Goal: Check status

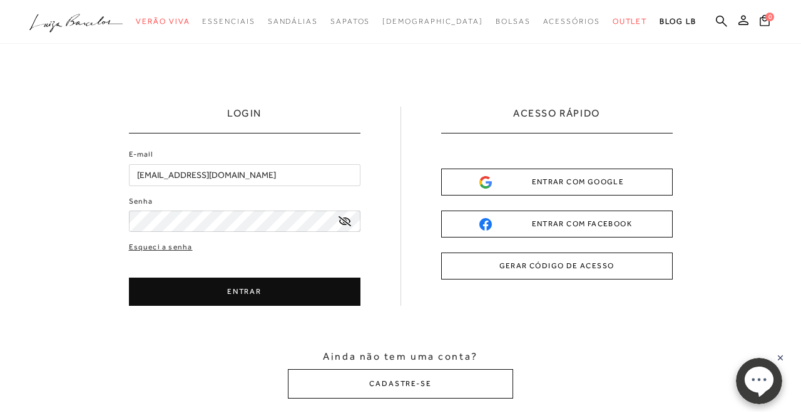
click at [306, 273] on div "Esqueci a senha ENTRAR CADASTRE-SE" at bounding box center [245, 273] width 232 height 64
click at [301, 286] on button "ENTRAR" at bounding box center [245, 291] width 232 height 28
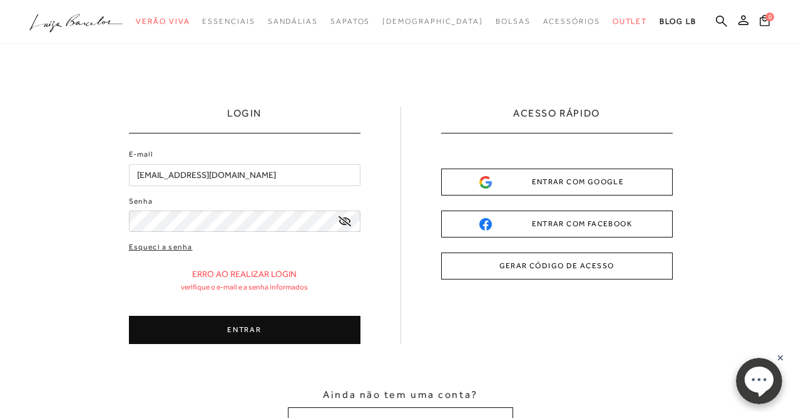
click at [289, 340] on button "ENTRAR" at bounding box center [245, 330] width 232 height 28
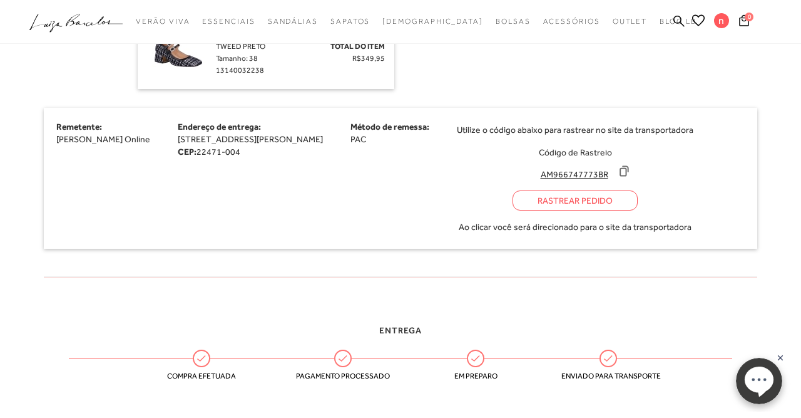
scroll to position [326, 0]
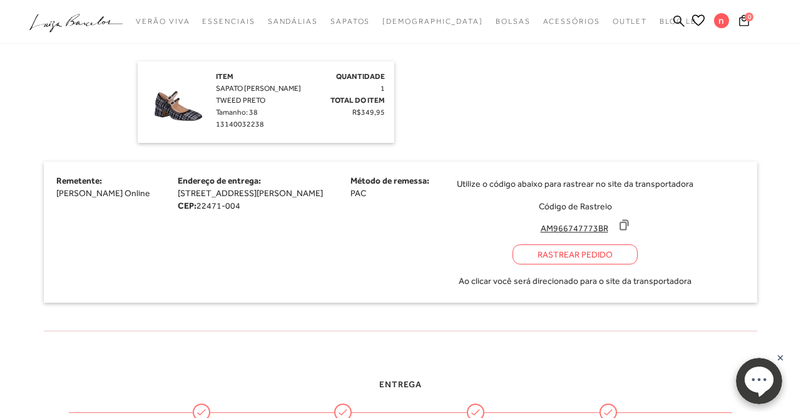
click at [638, 263] on div "Rastrear Pedido" at bounding box center [575, 254] width 125 height 20
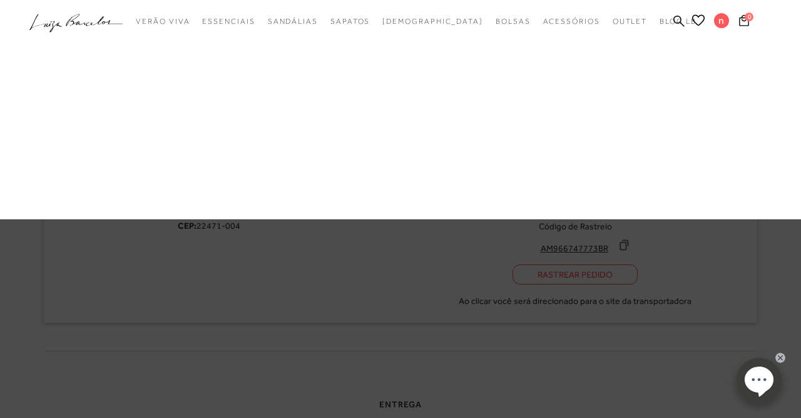
scroll to position [346, 0]
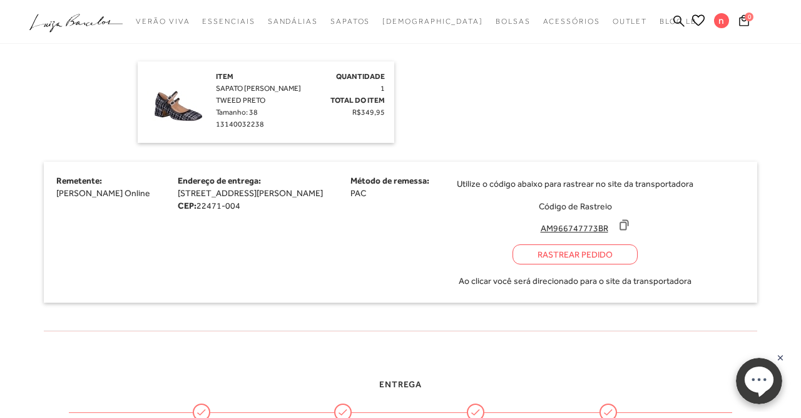
click at [631, 231] on icon at bounding box center [624, 225] width 13 height 13
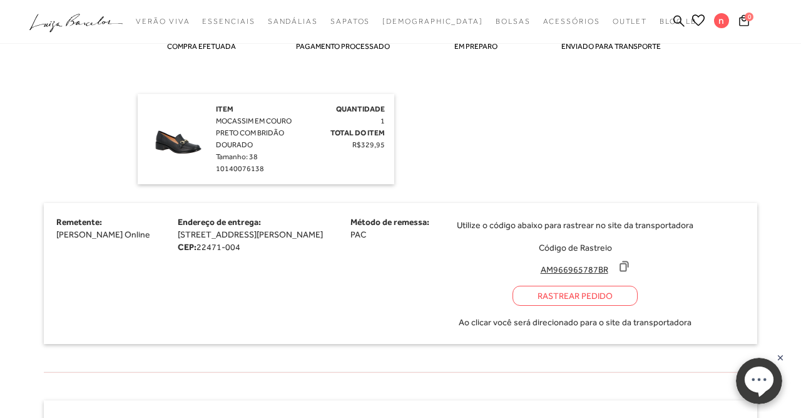
scroll to position [736, 0]
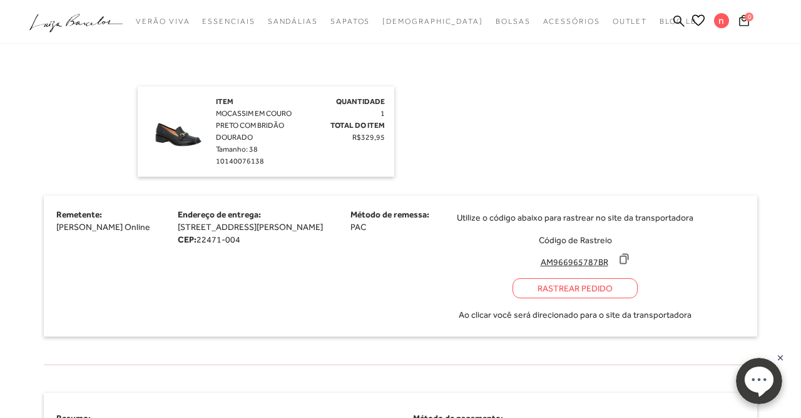
click at [631, 265] on icon at bounding box center [624, 258] width 13 height 13
click at [621, 298] on div "Rastrear Pedido" at bounding box center [575, 288] width 125 height 20
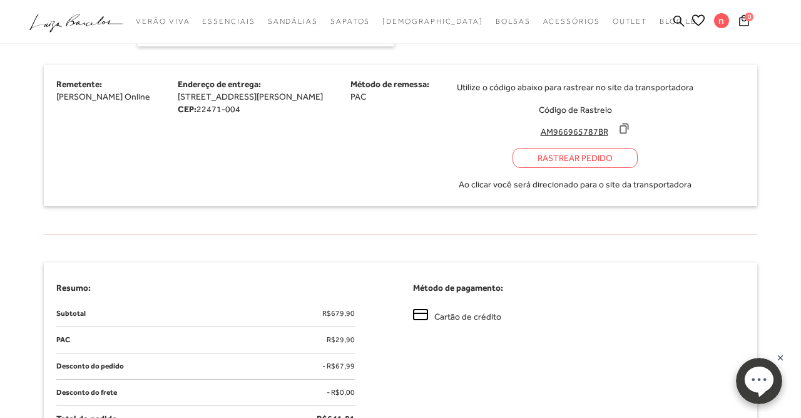
scroll to position [801, 0]
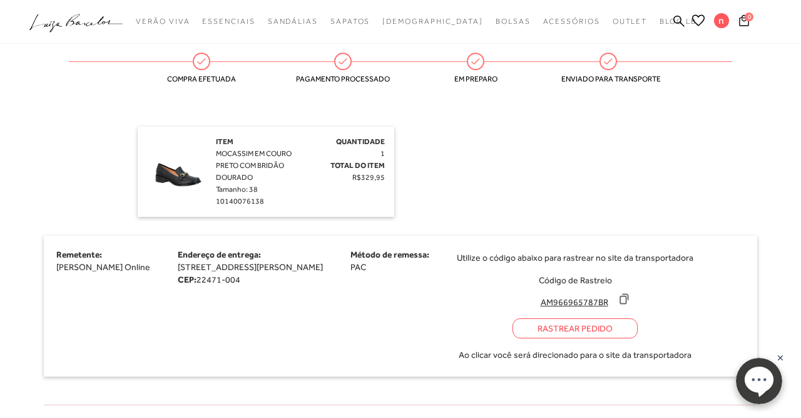
scroll to position [671, 0]
